Goal: Task Accomplishment & Management: Use online tool/utility

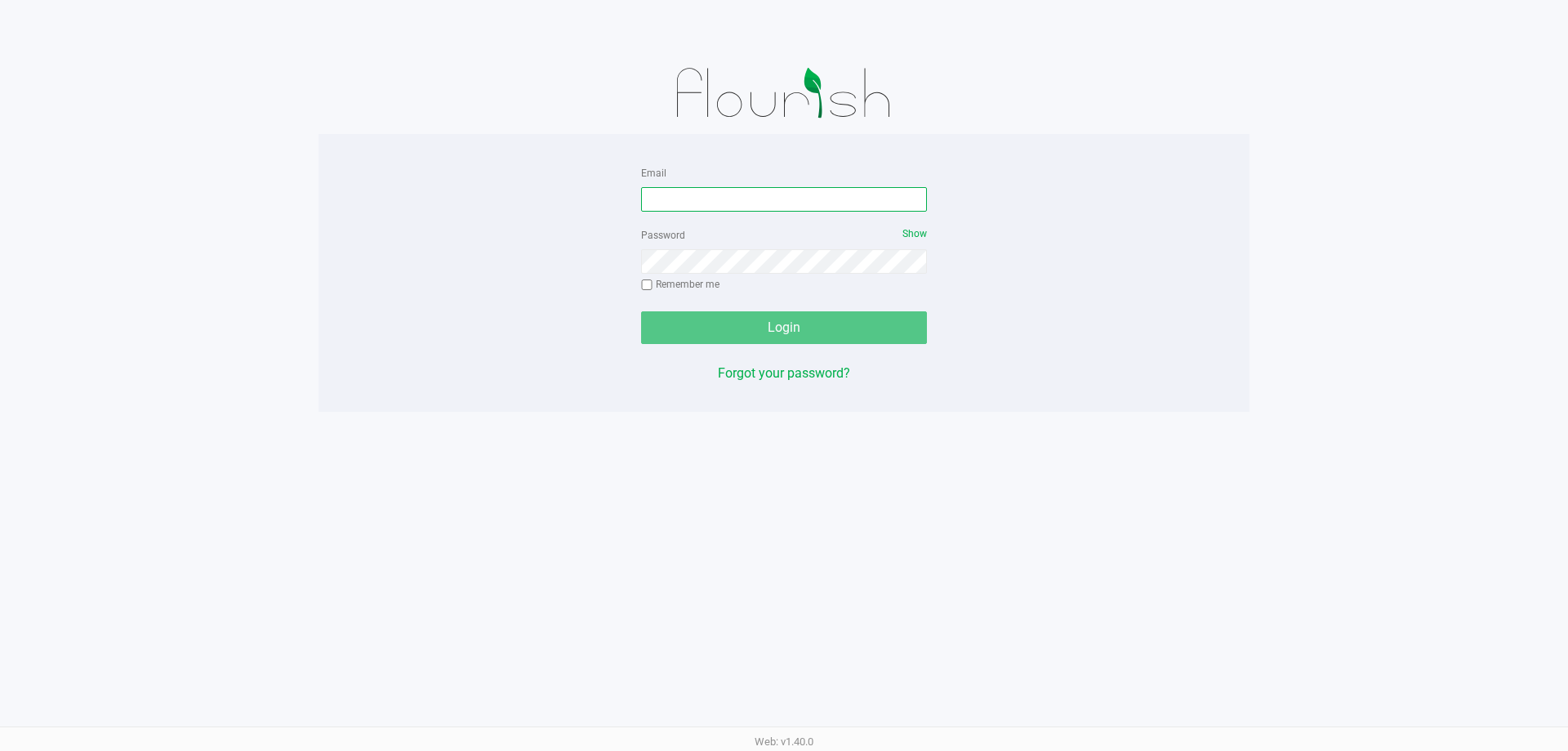
click at [806, 201] on input "Email" at bounding box center [784, 199] width 286 height 24
type input "[EMAIL_ADDRESS][DOMAIN_NAME]"
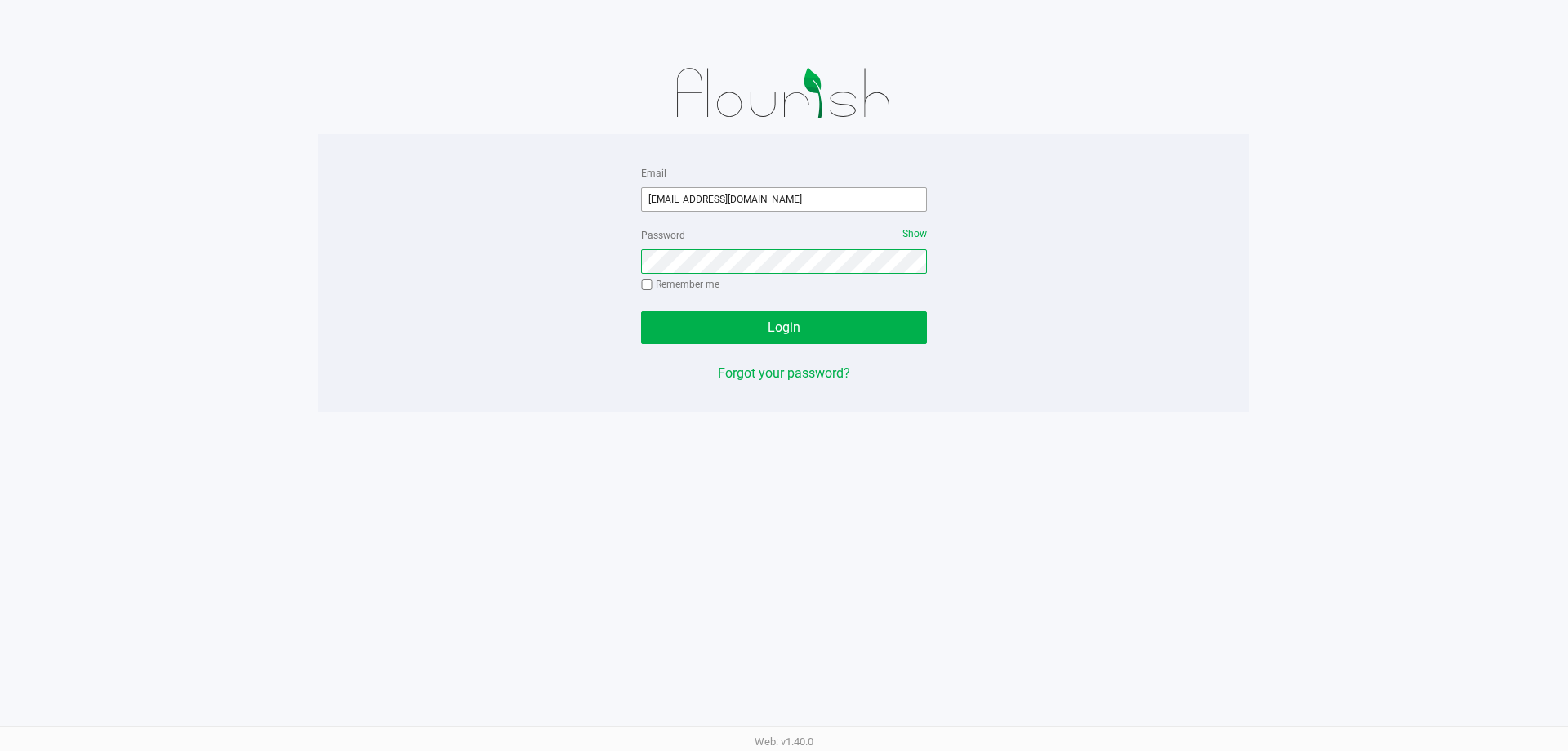
click at [641, 312] on button "Login" at bounding box center [784, 327] width 286 height 32
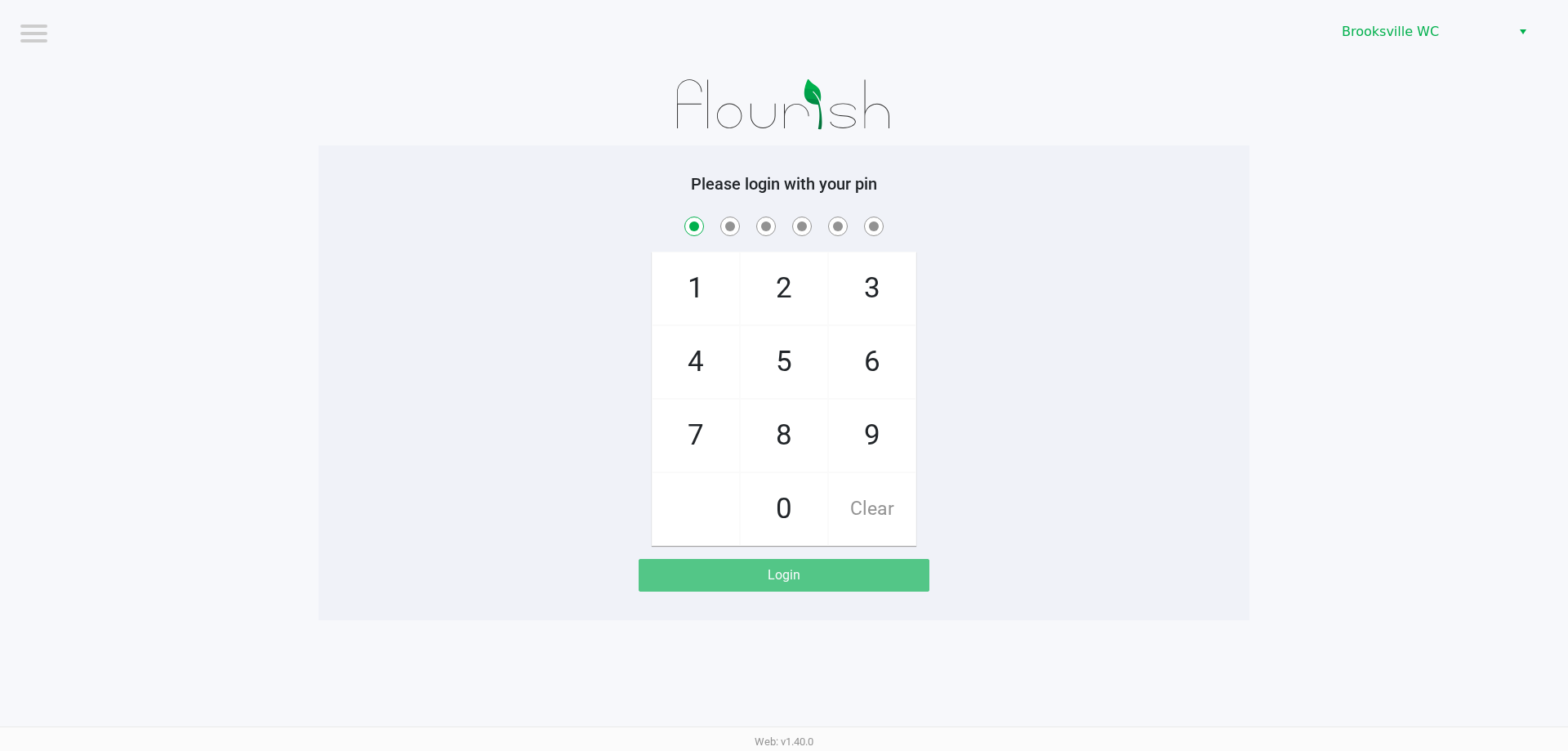
checkbox input "true"
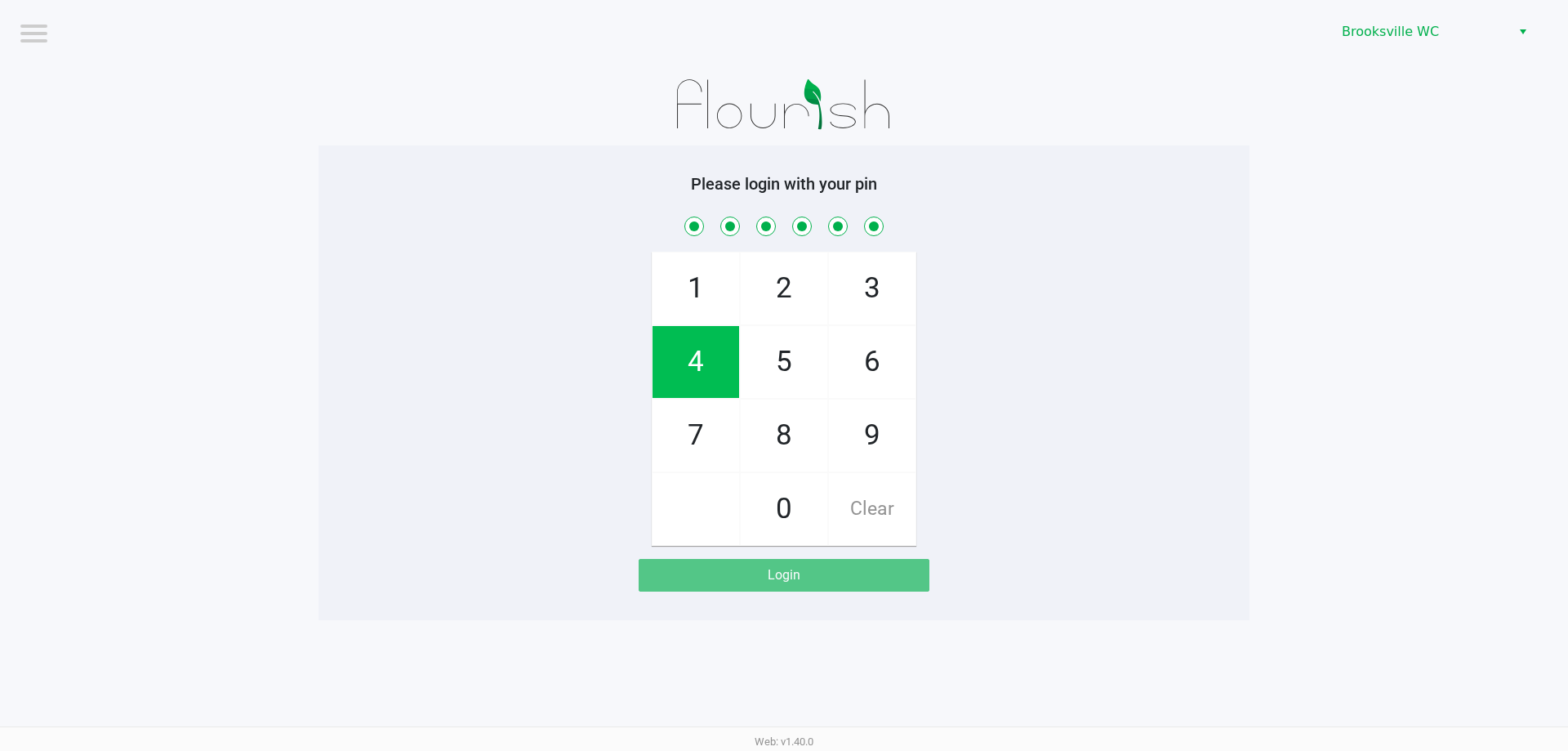
checkbox input "true"
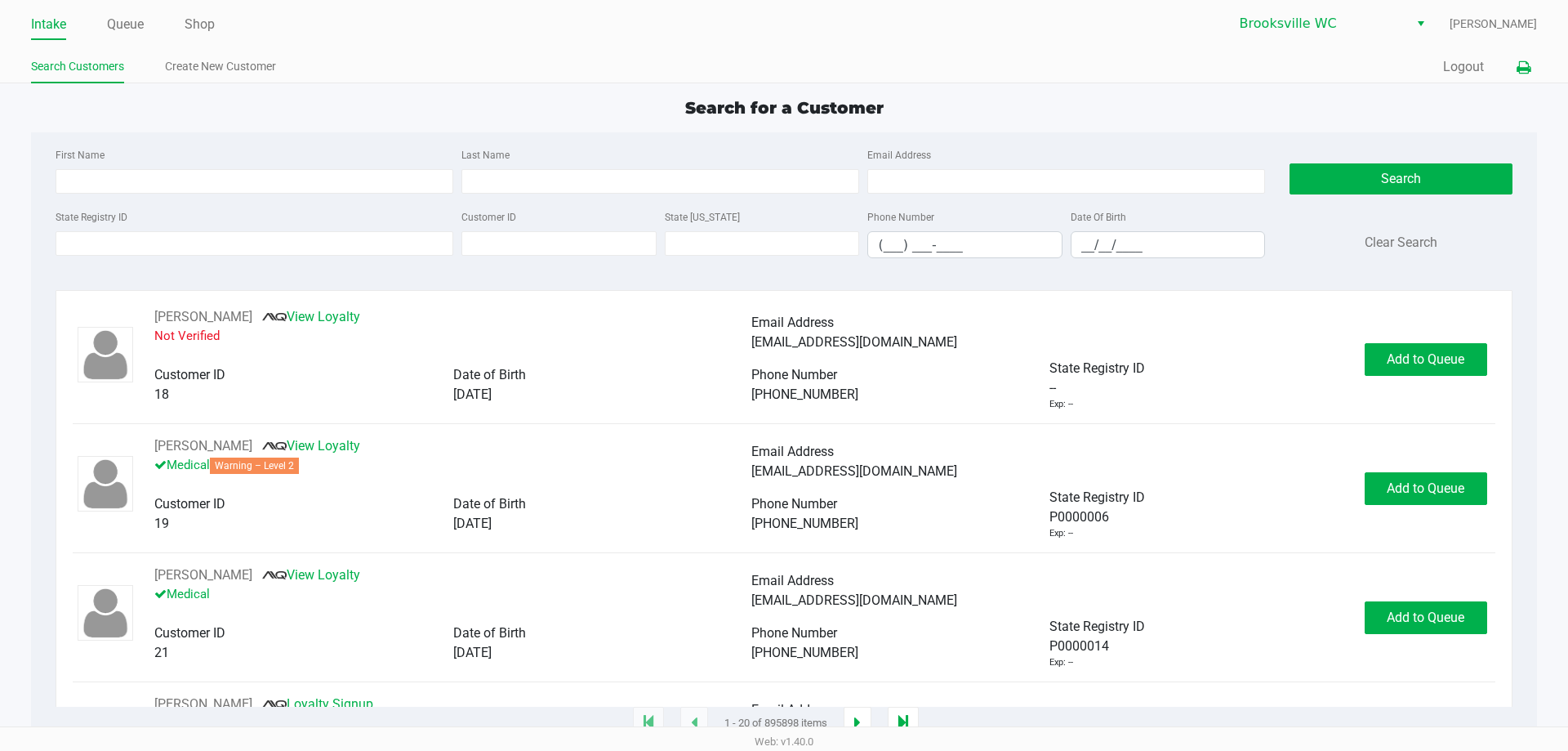
click at [1523, 70] on icon at bounding box center [1523, 68] width 14 height 12
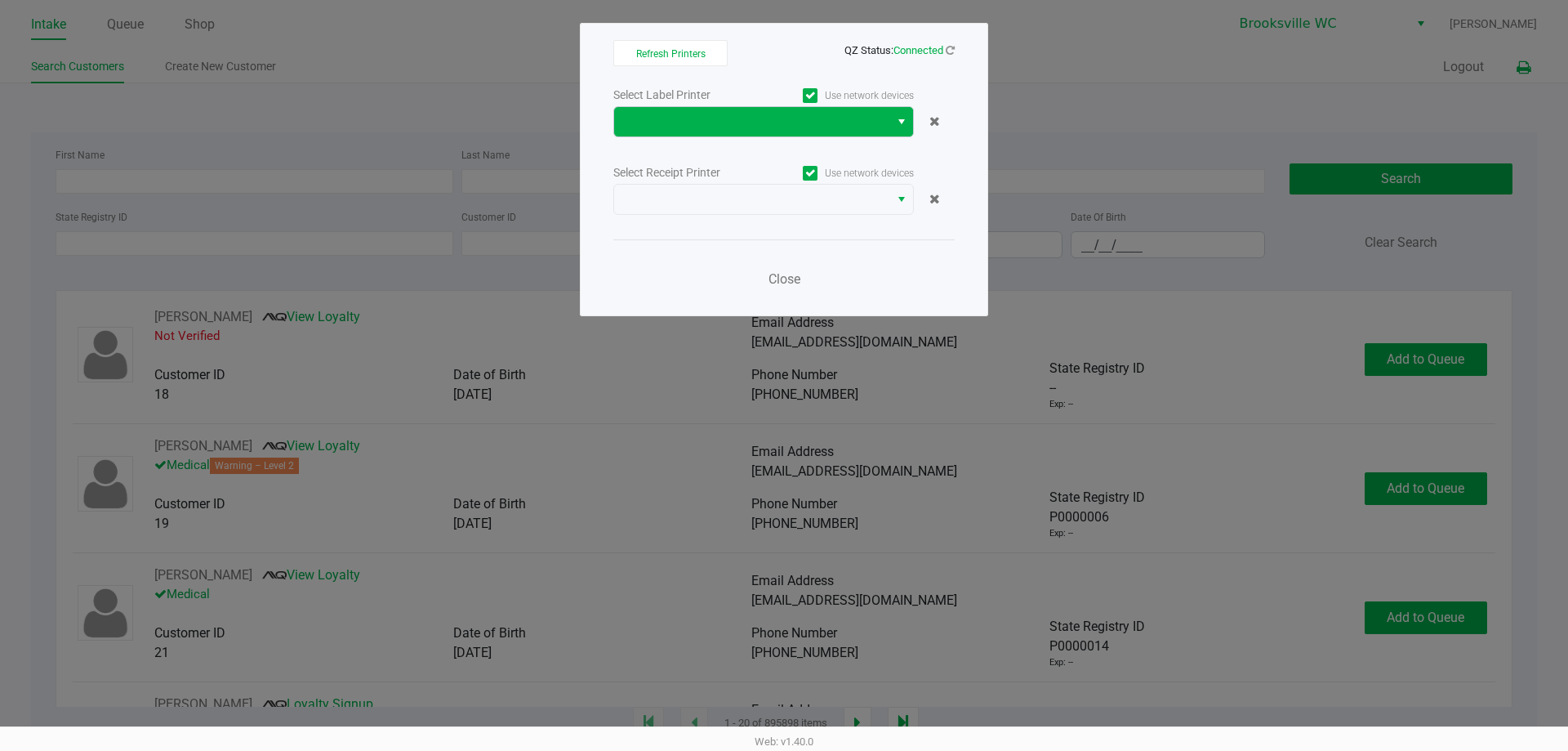
click at [900, 123] on span "Select" at bounding box center [902, 122] width 13 height 20
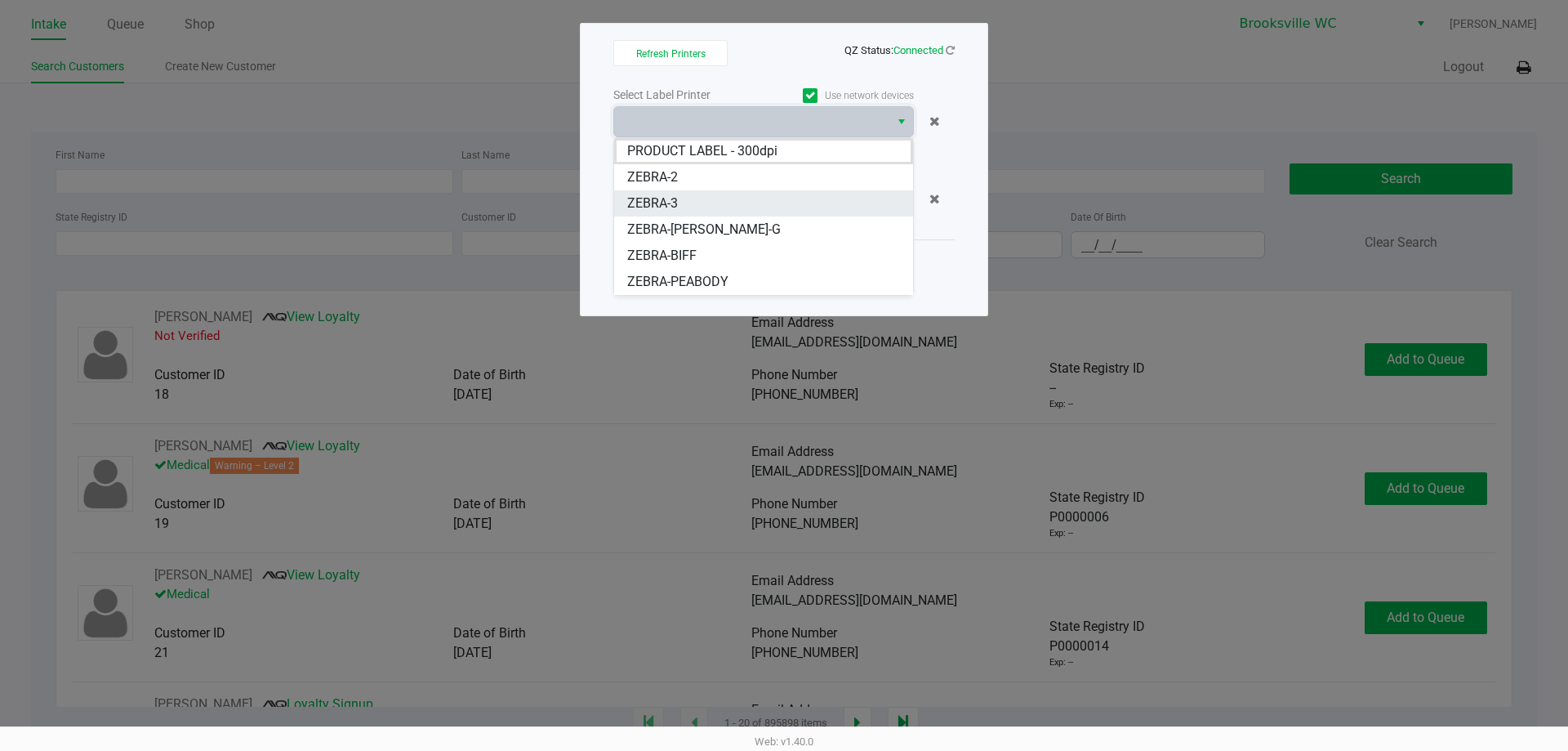
click at [728, 209] on li "ZEBRA-3" at bounding box center [763, 203] width 299 height 26
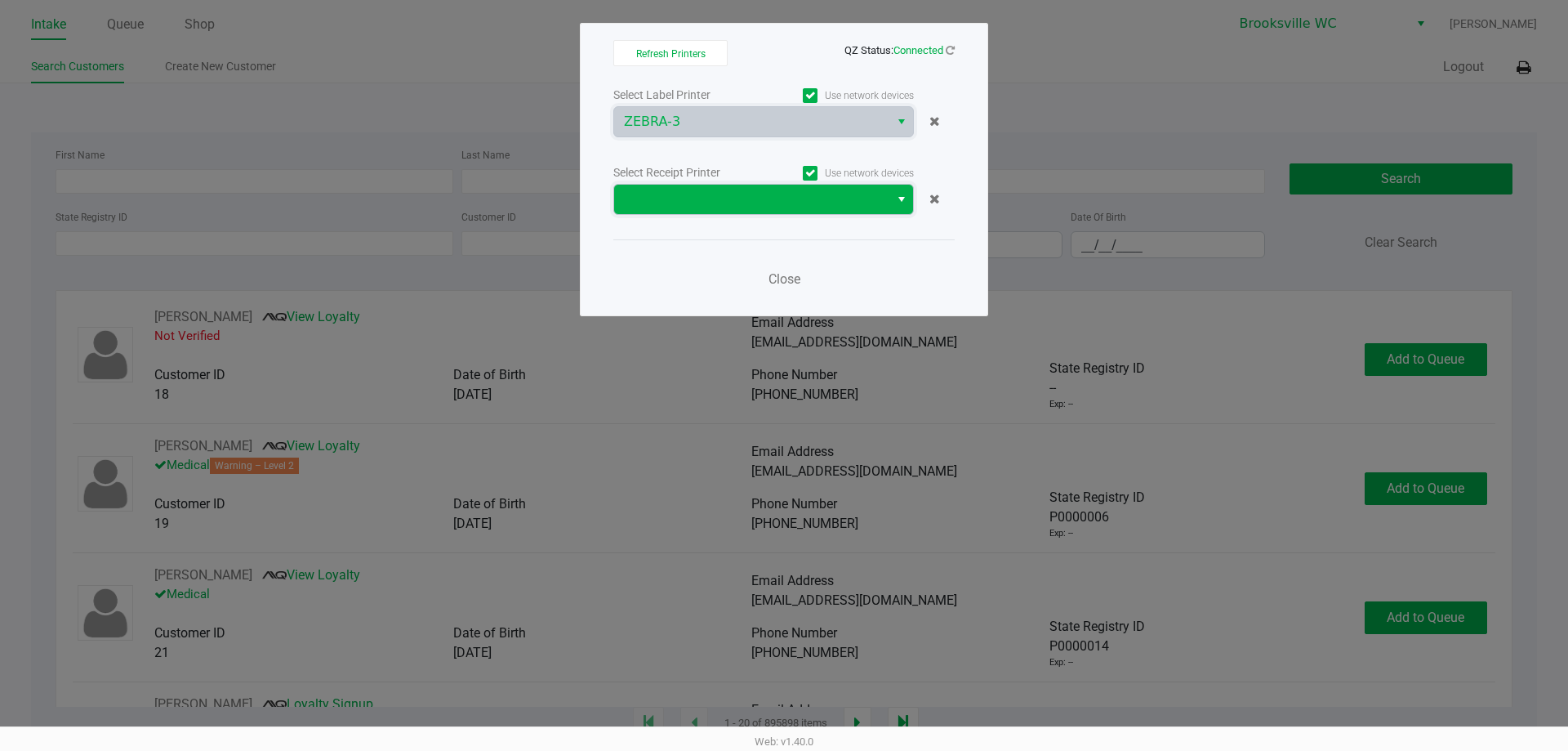
click at [850, 205] on span at bounding box center [752, 199] width 256 height 20
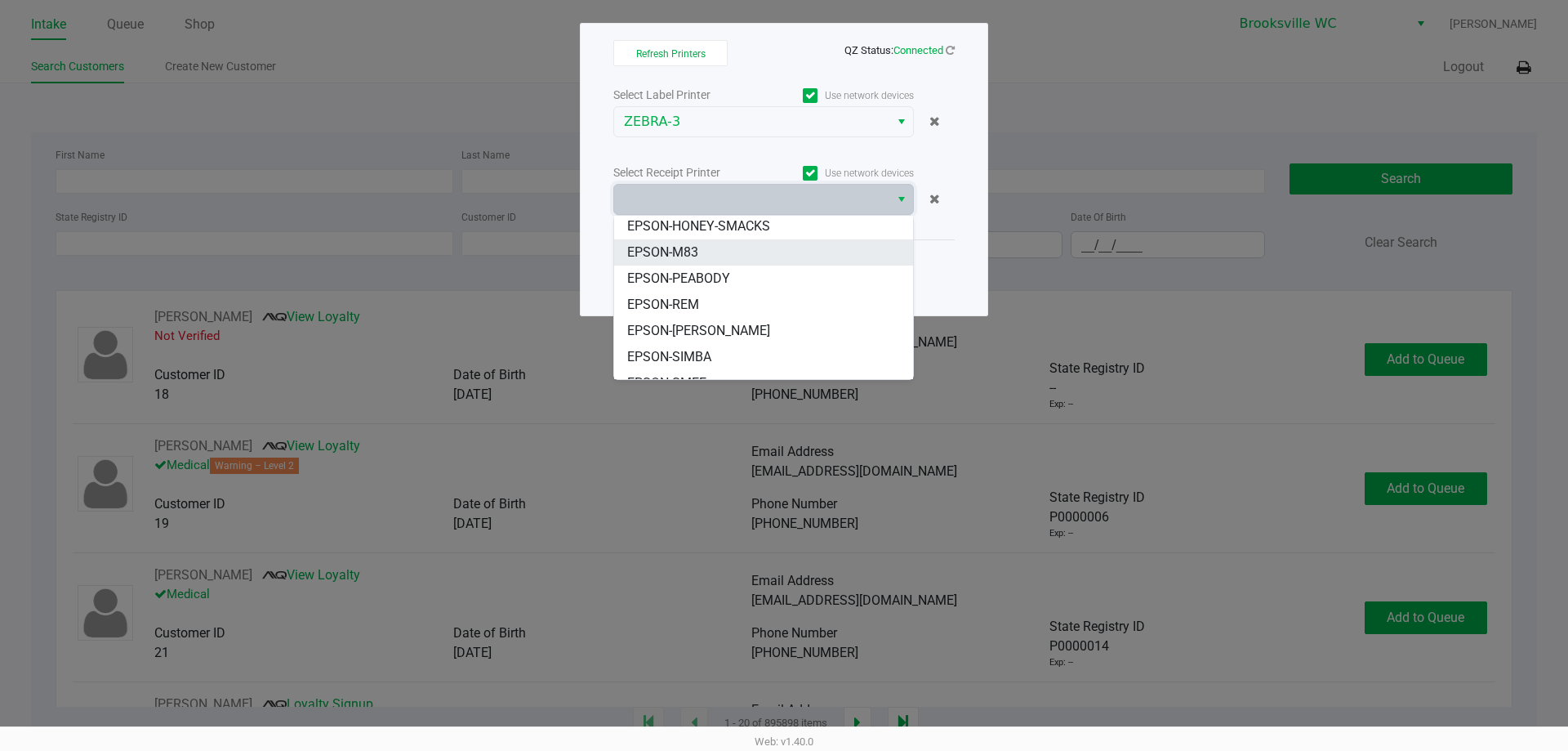
scroll to position [124, 0]
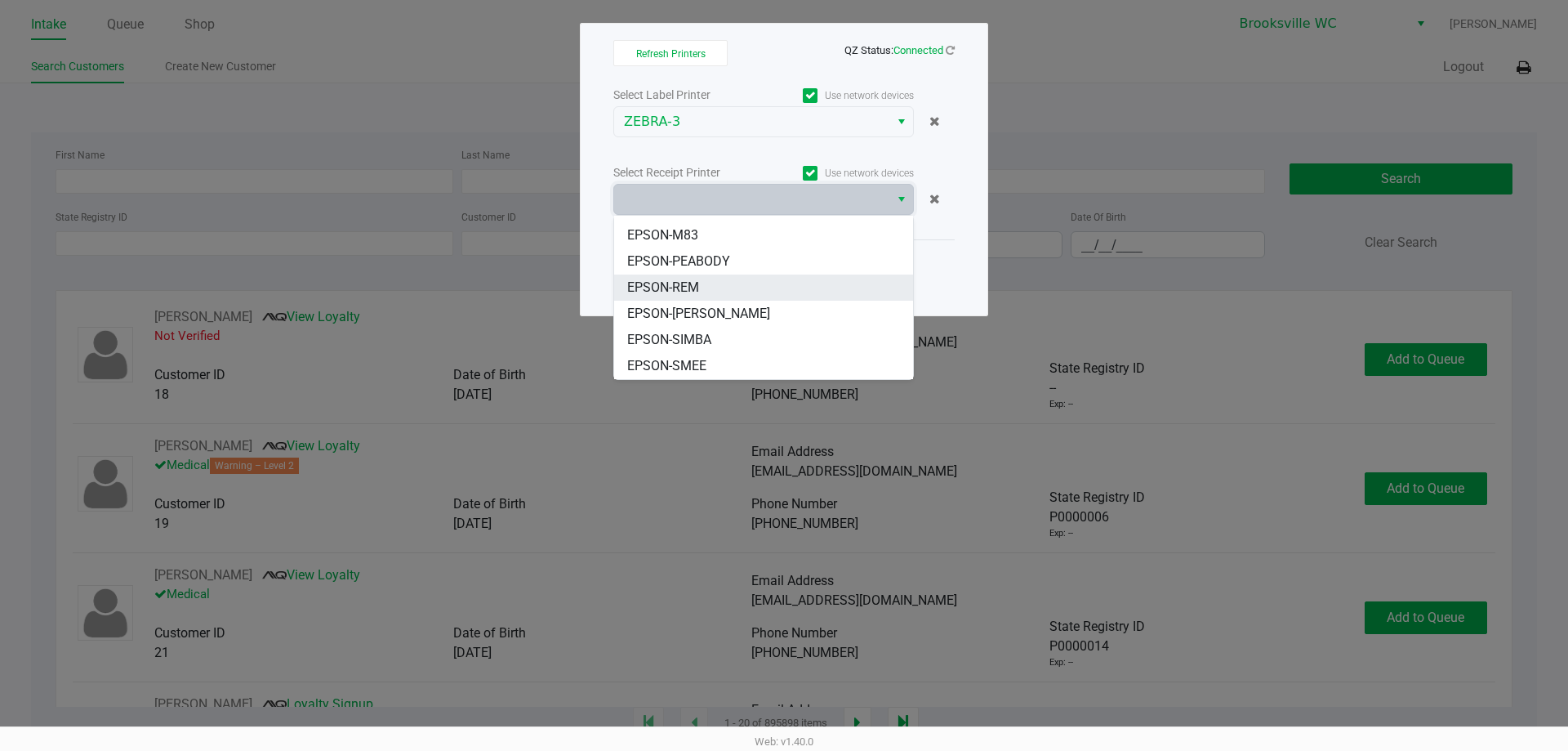
click at [664, 283] on span "EPSON-REM" at bounding box center [663, 287] width 72 height 20
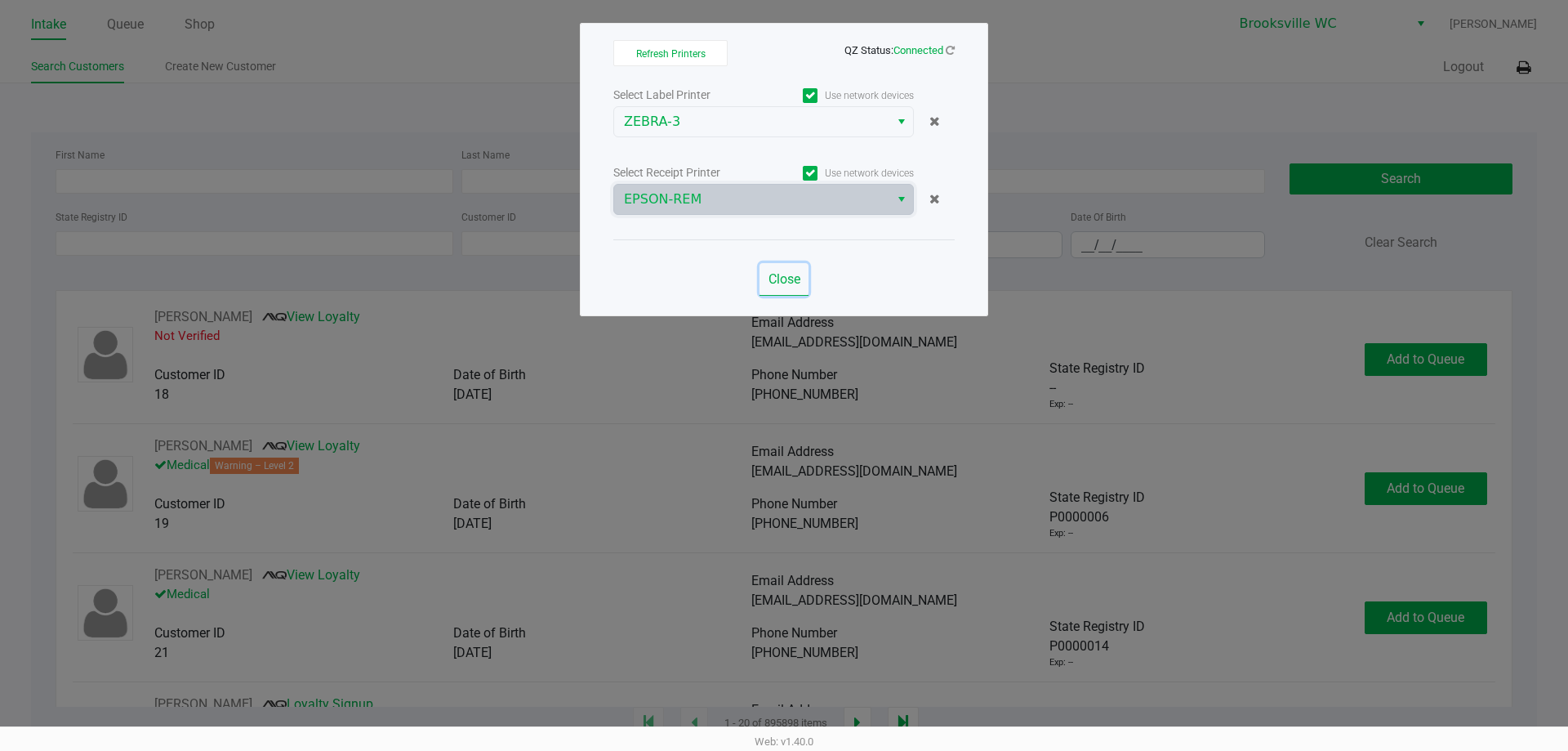
click at [781, 281] on span "Close" at bounding box center [784, 278] width 32 height 16
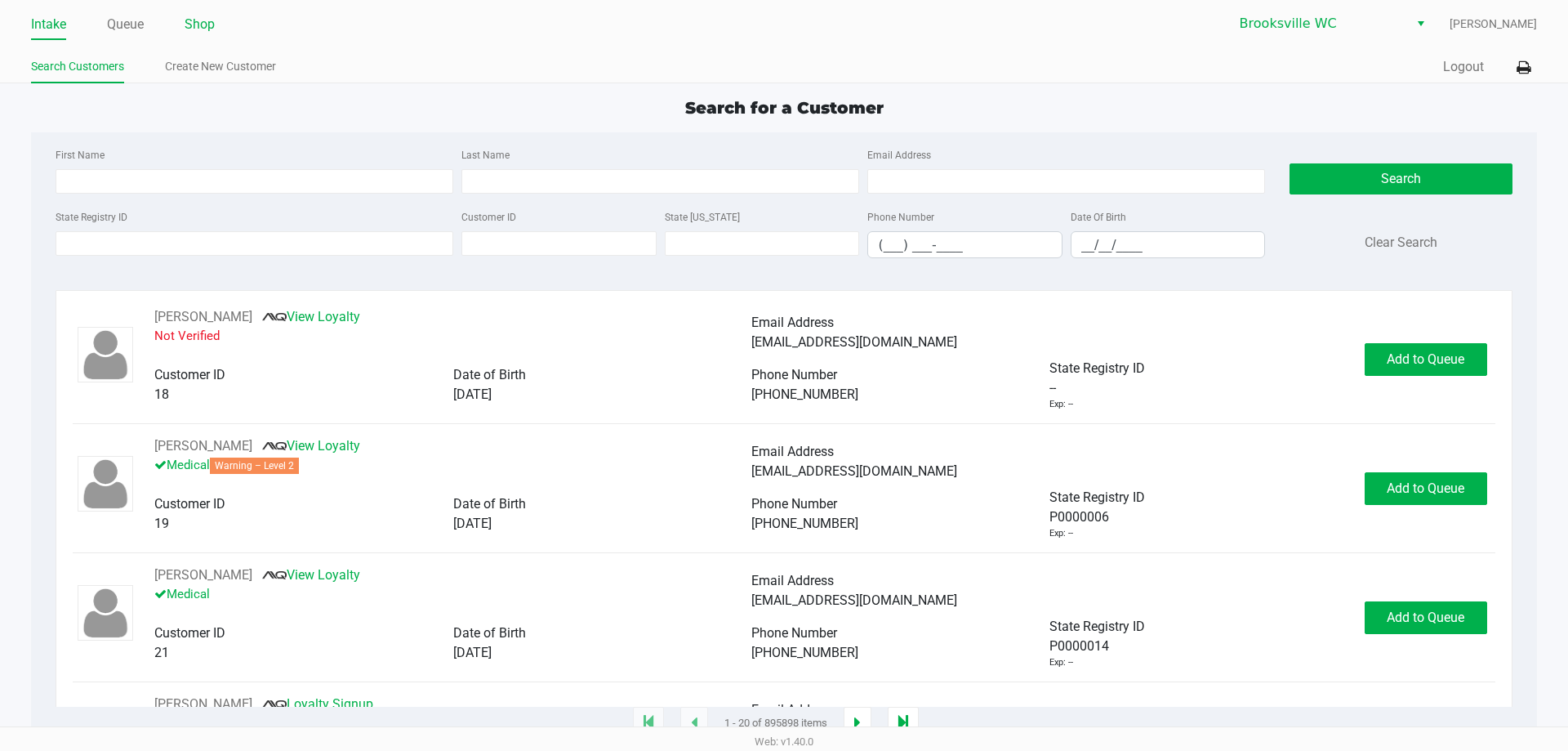
click at [214, 22] on link "Shop" at bounding box center [199, 25] width 30 height 23
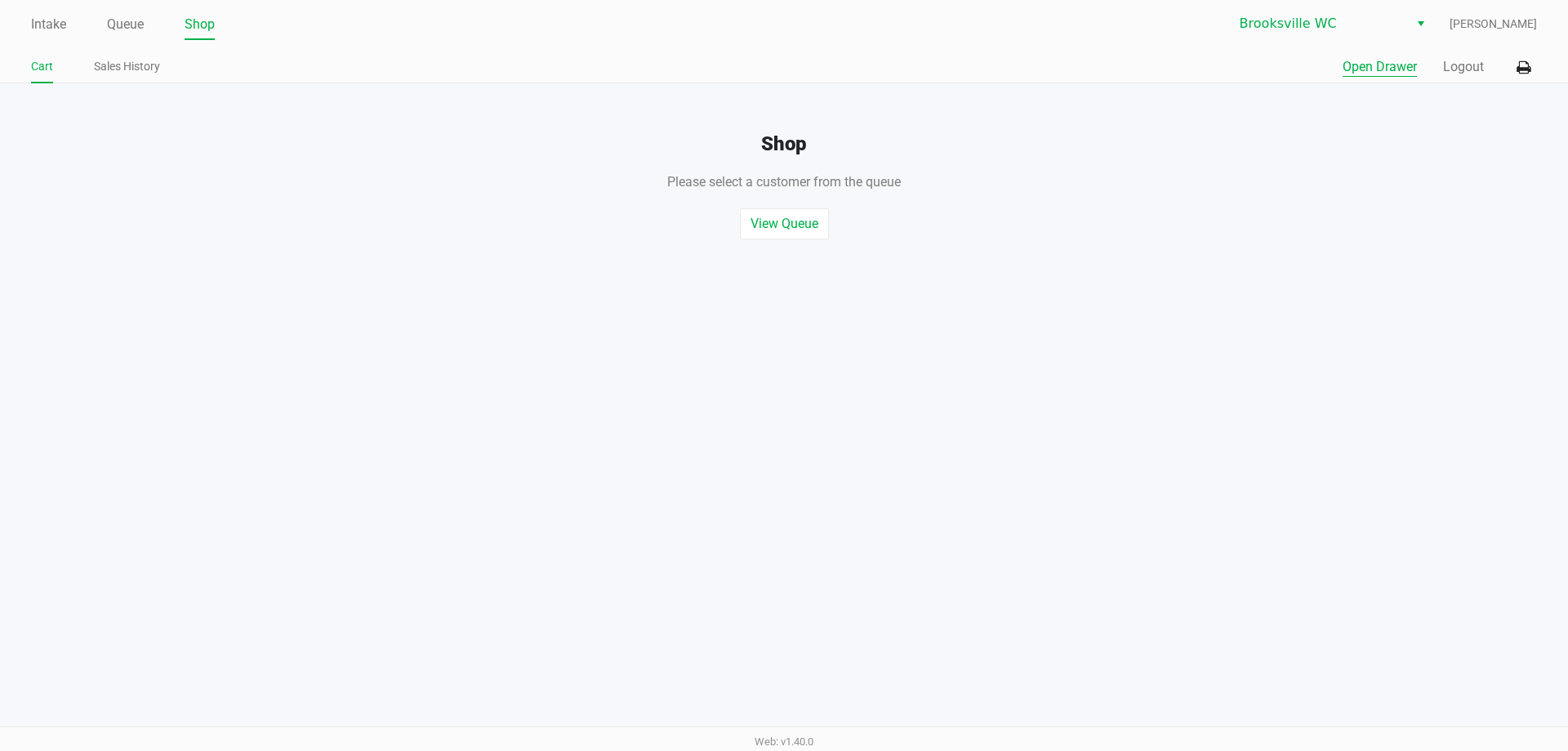
click at [1379, 68] on button "Open Drawer" at bounding box center [1379, 67] width 74 height 20
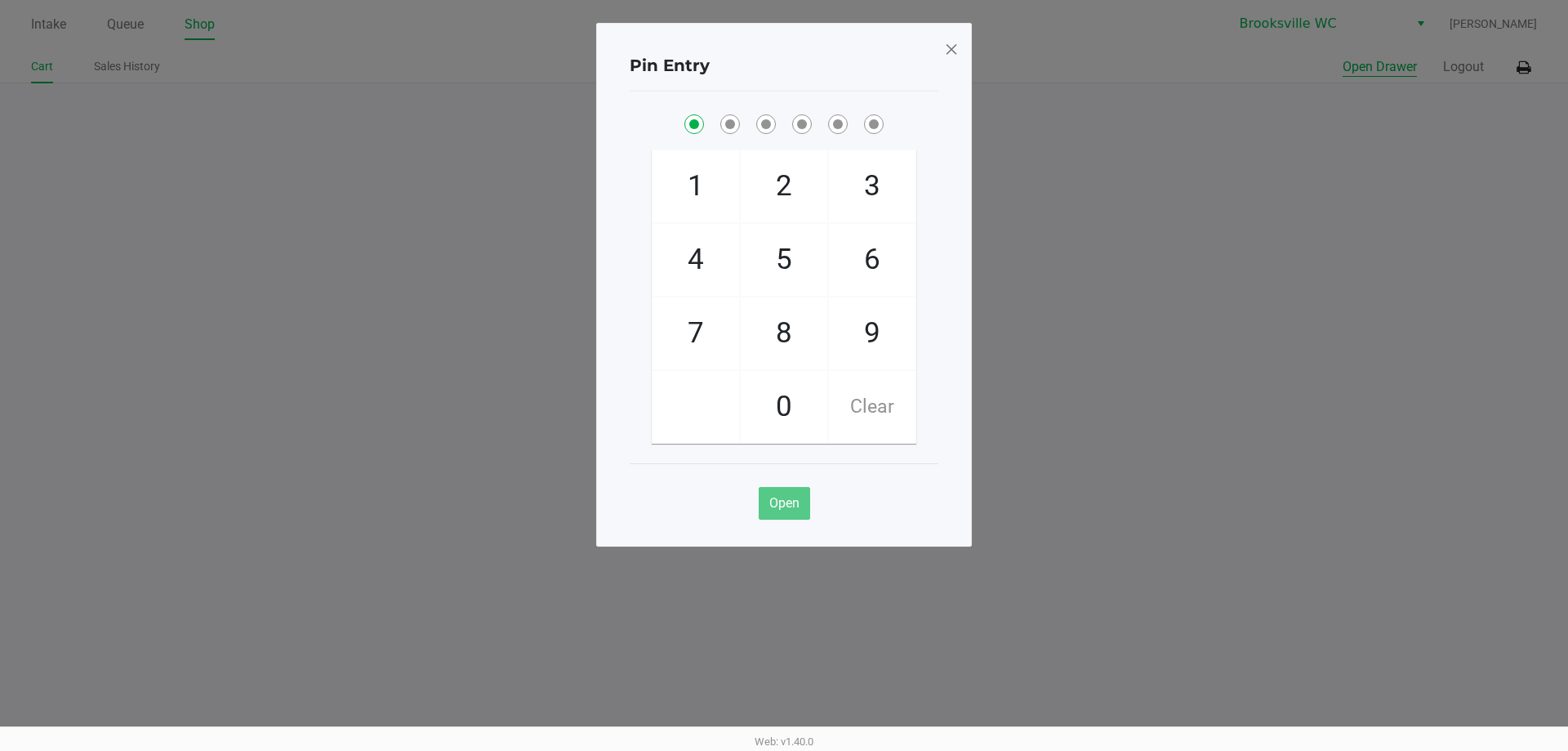
checkbox input "true"
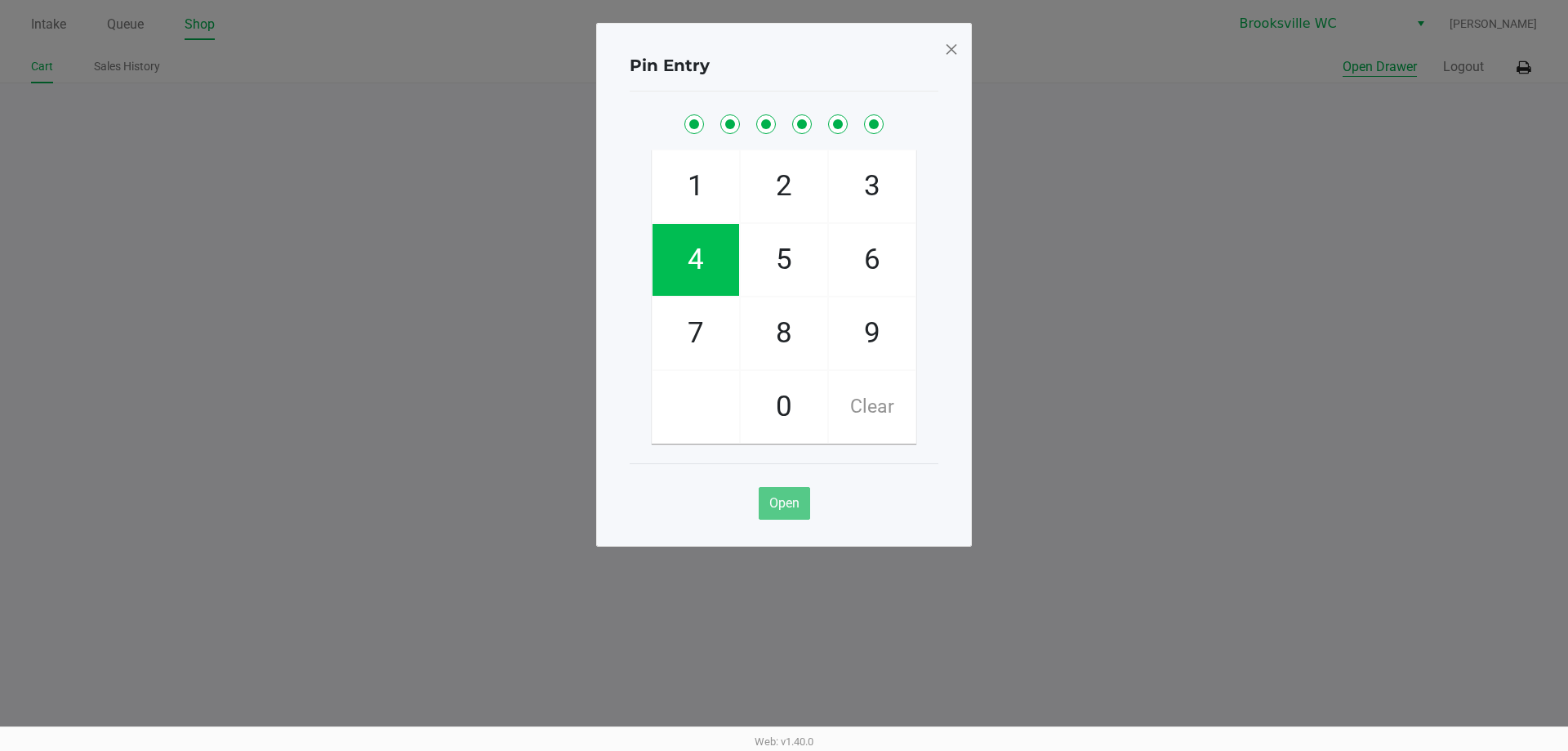
checkbox input "true"
